Goal: Check status: Check status

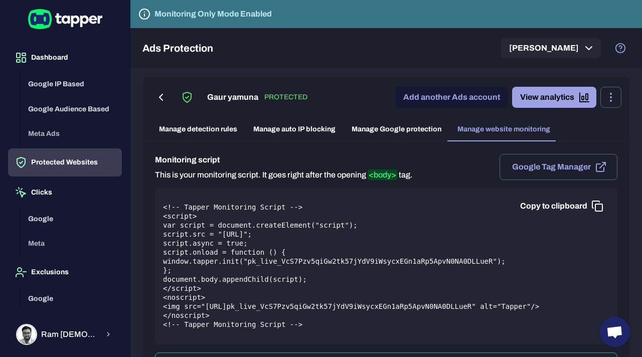
click at [552, 95] on link "View analytics" at bounding box center [554, 97] width 84 height 21
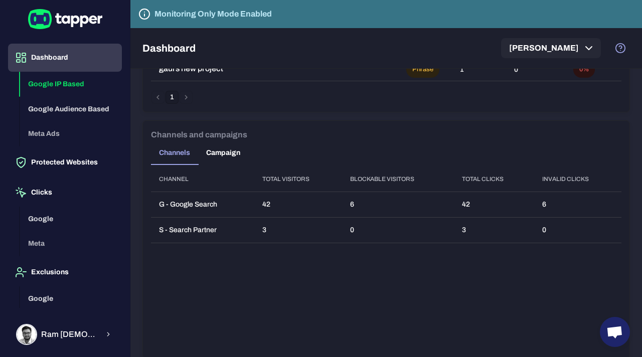
scroll to position [835, 0]
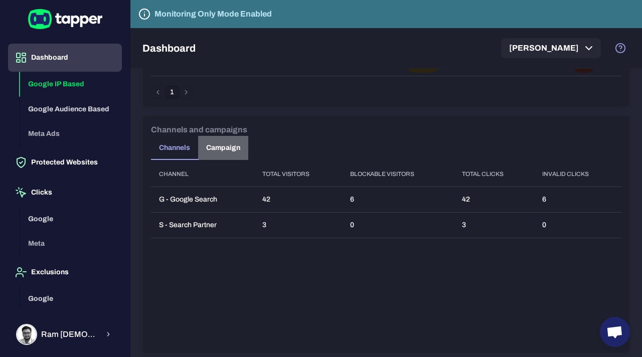
click at [225, 148] on button "Campaign" at bounding box center [223, 148] width 50 height 24
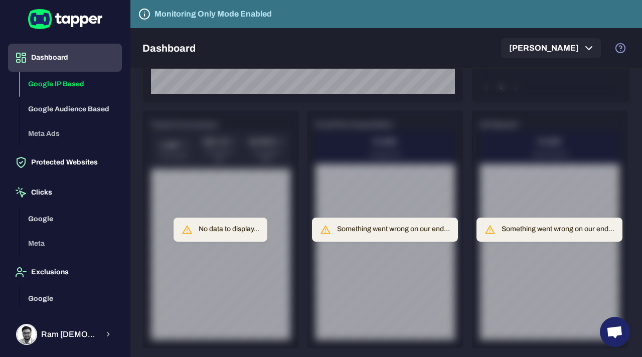
scroll to position [0, 0]
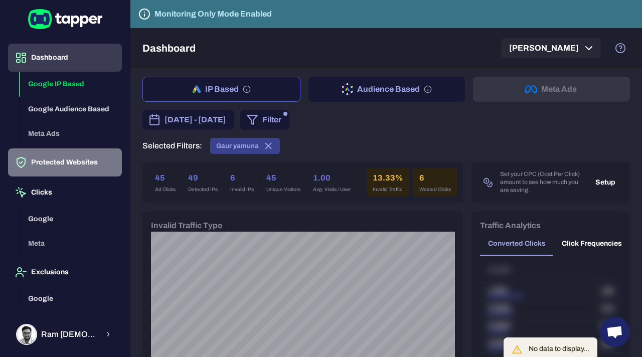
click at [73, 156] on button "Protected Websites" at bounding box center [65, 163] width 114 height 28
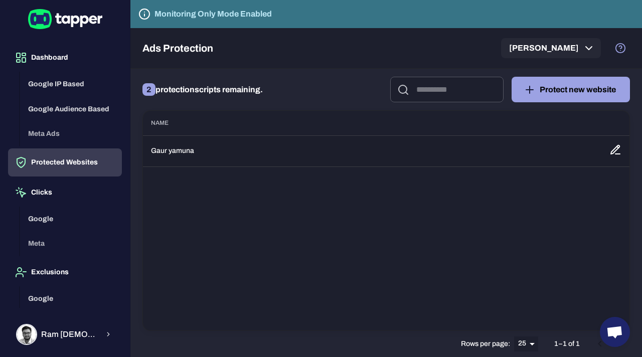
click at [195, 152] on td "Gaur yamuna" at bounding box center [372, 150] width 459 height 31
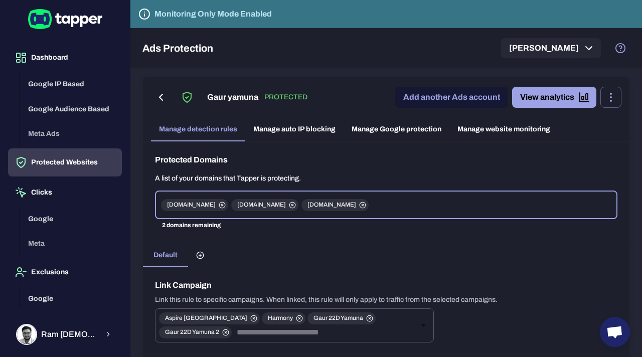
click at [161, 99] on icon "button" at bounding box center [161, 97] width 12 height 12
